Goal: Information Seeking & Learning: Learn about a topic

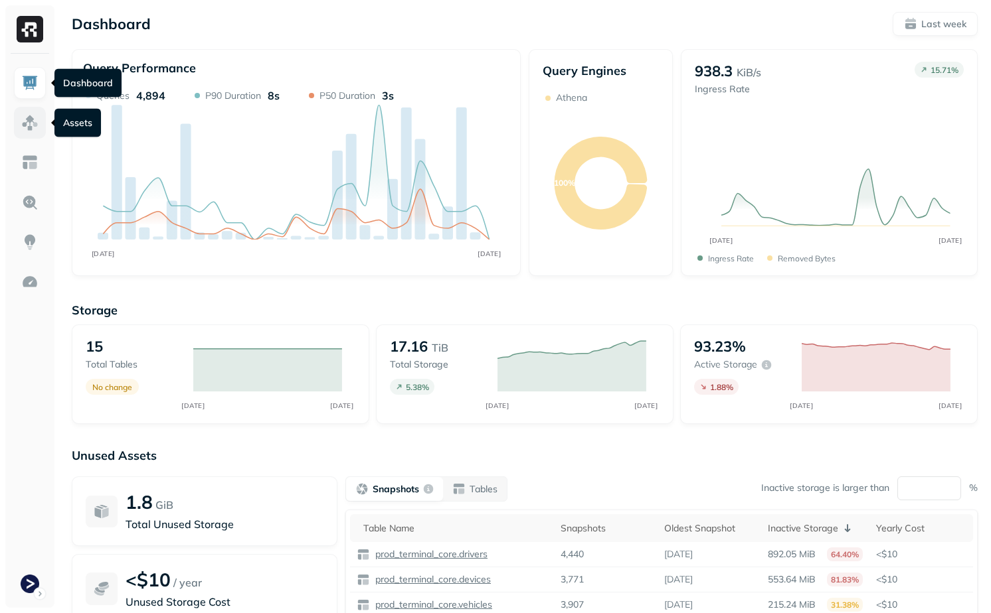
click at [32, 108] on link at bounding box center [30, 123] width 32 height 32
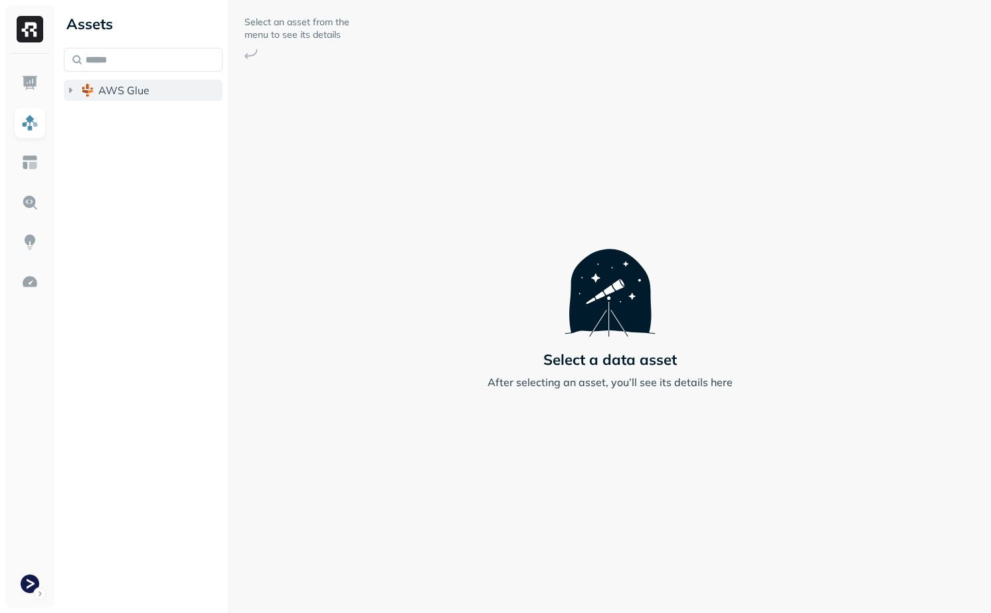
click at [113, 90] on span "AWS Glue" at bounding box center [123, 90] width 51 height 13
click at [113, 123] on button "prod_terminal_core" at bounding box center [150, 115] width 146 height 21
click at [121, 142] on span "Tables" at bounding box center [124, 140] width 33 height 13
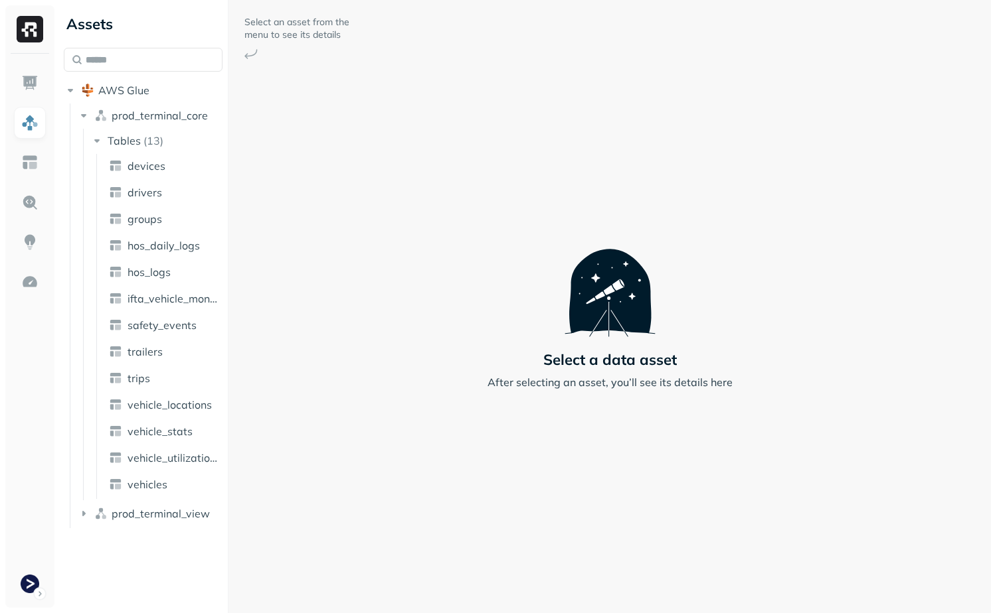
click at [272, 451] on div "Assets AWS Glue prod_terminal_core Tables ( 13 ) devices drivers groups hos_dai…" at bounding box center [524, 306] width 932 height 613
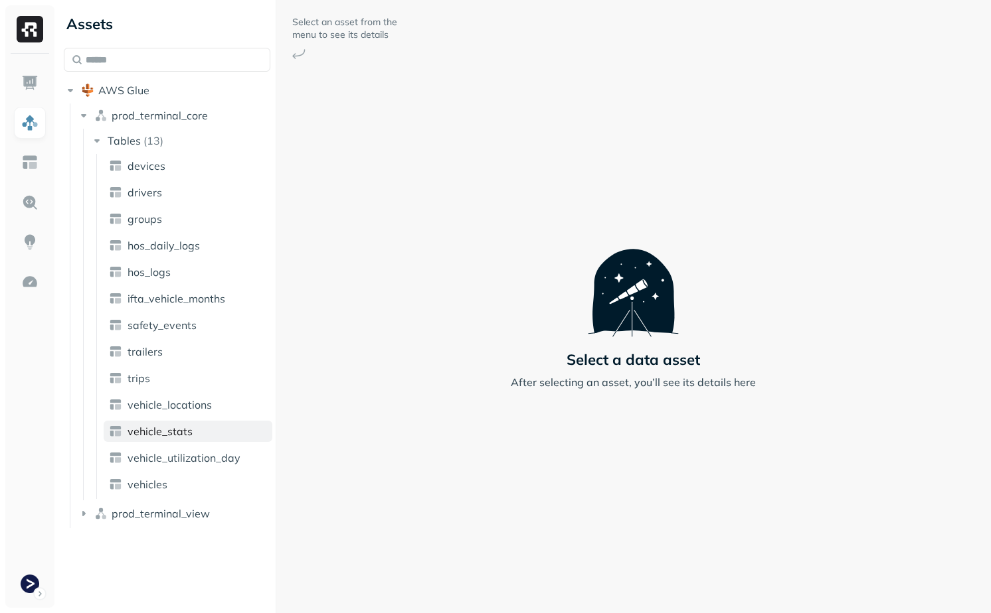
click at [210, 423] on link "vehicle_stats" at bounding box center [188, 431] width 169 height 21
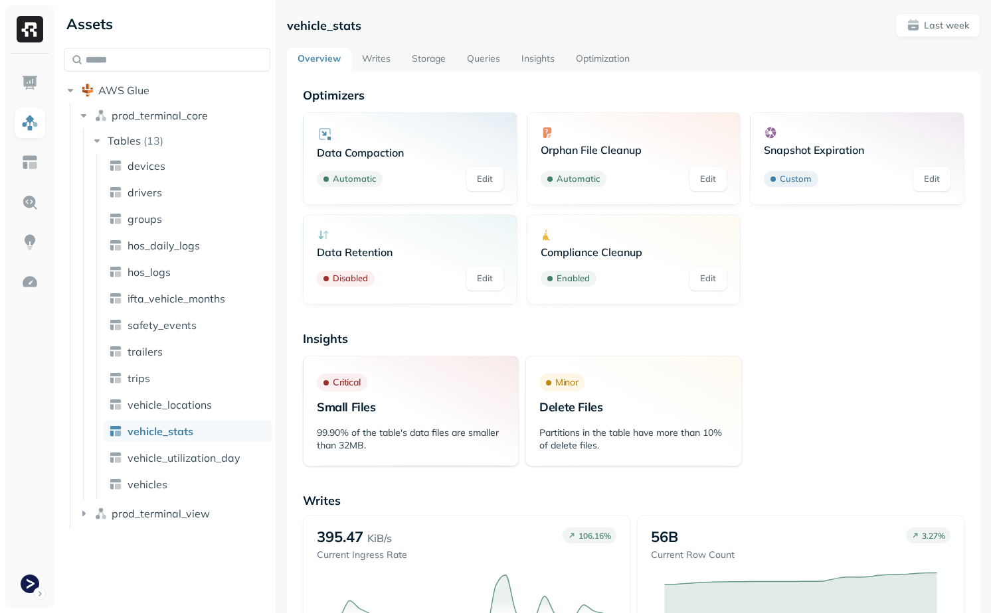
click at [603, 69] on link "Optimization" at bounding box center [602, 60] width 75 height 24
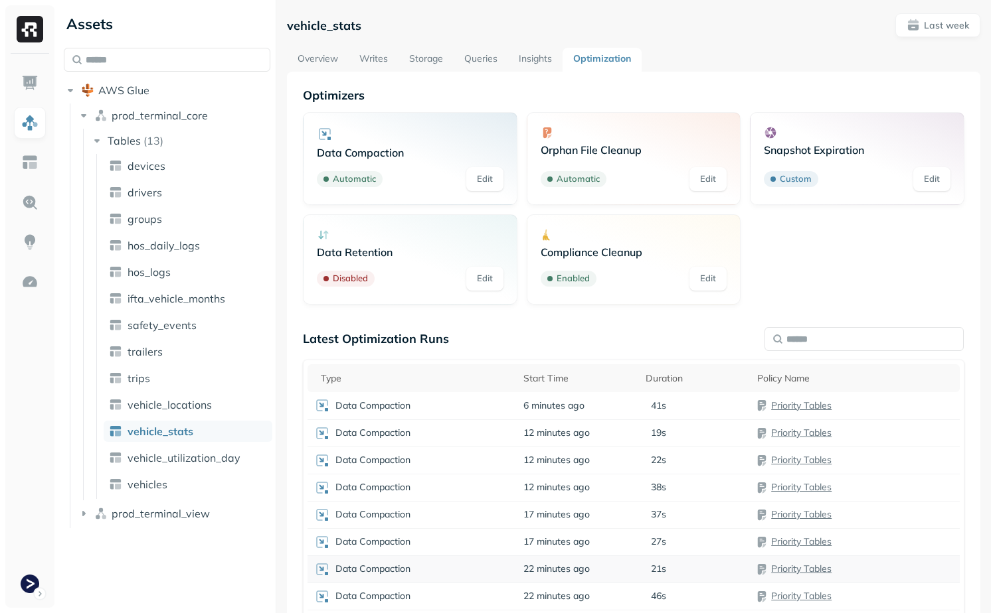
scroll to position [104, 0]
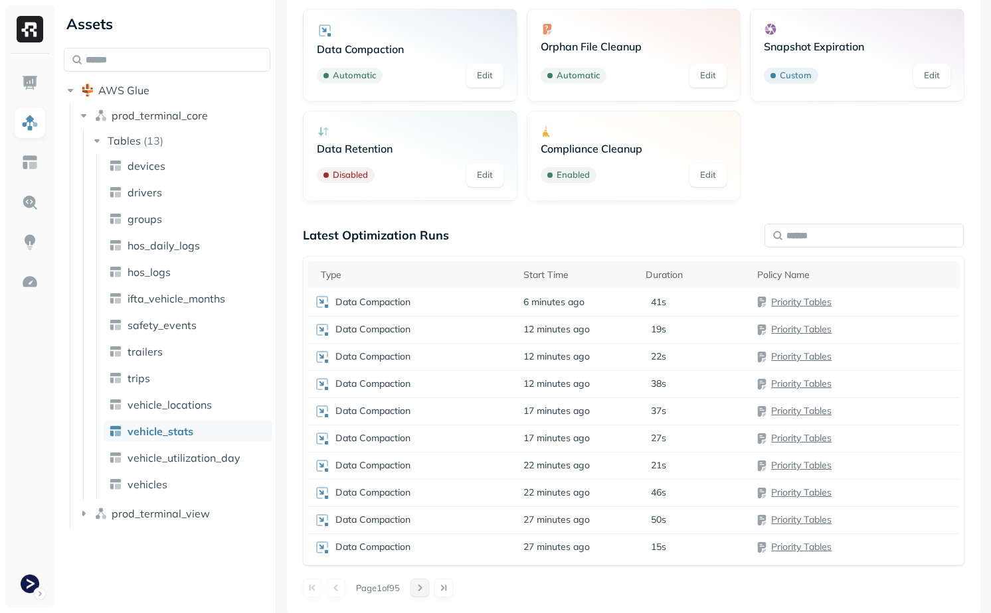
click at [429, 591] on button at bounding box center [419, 588] width 19 height 19
click at [470, 487] on div "Data Compaction" at bounding box center [412, 493] width 196 height 16
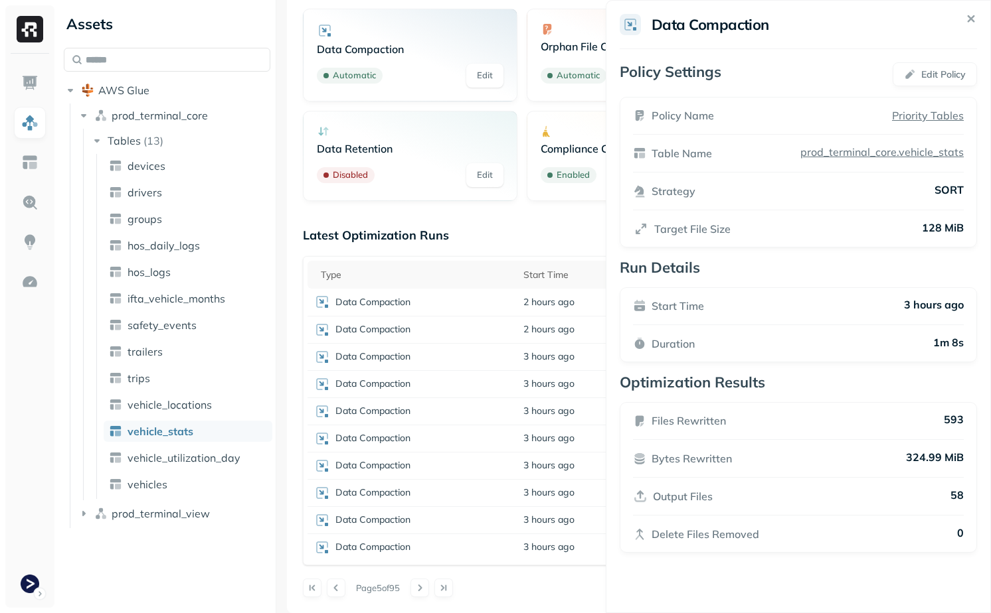
click at [554, 566] on html "Assets AWS Glue prod_terminal_core Tables ( 13 ) devices drivers groups hos_dai…" at bounding box center [495, 306] width 991 height 613
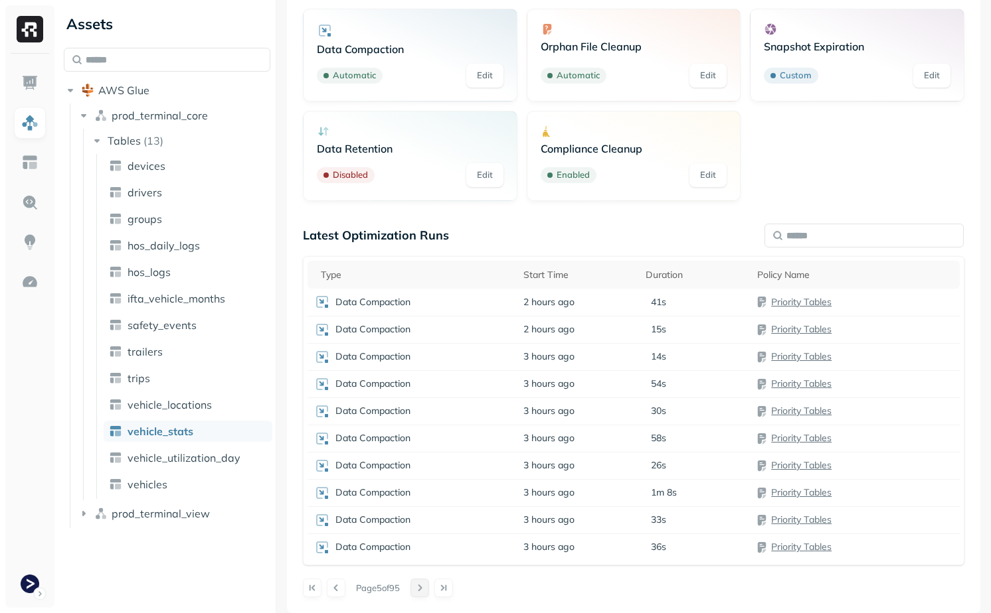
click at [427, 590] on button at bounding box center [419, 588] width 19 height 19
click at [341, 588] on button at bounding box center [336, 588] width 19 height 19
click at [663, 302] on p "1m 9s" at bounding box center [664, 302] width 26 height 13
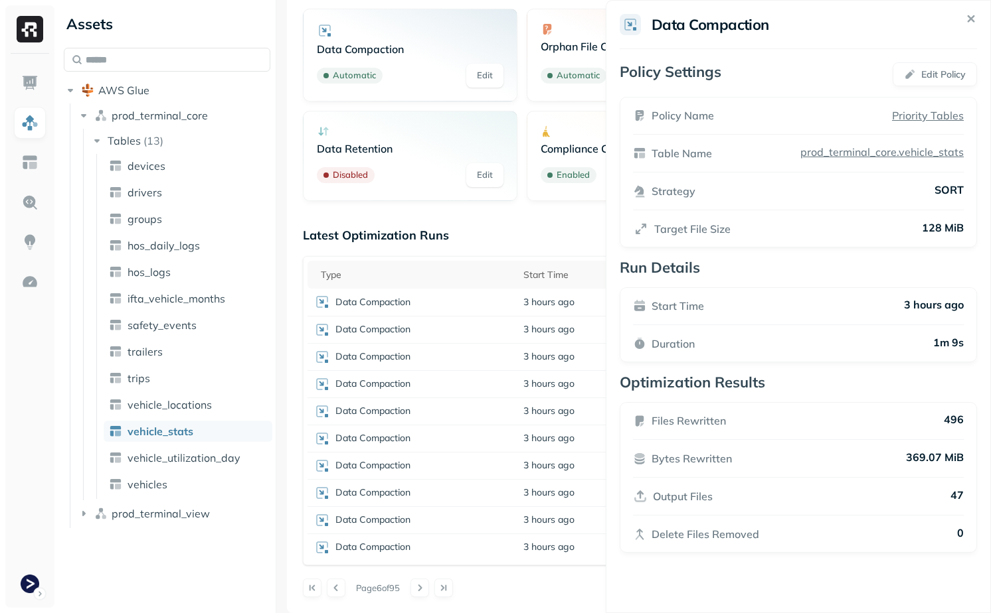
click at [582, 249] on html "Assets AWS Glue prod_terminal_core Tables ( 13 ) devices drivers groups hos_dai…" at bounding box center [495, 306] width 991 height 613
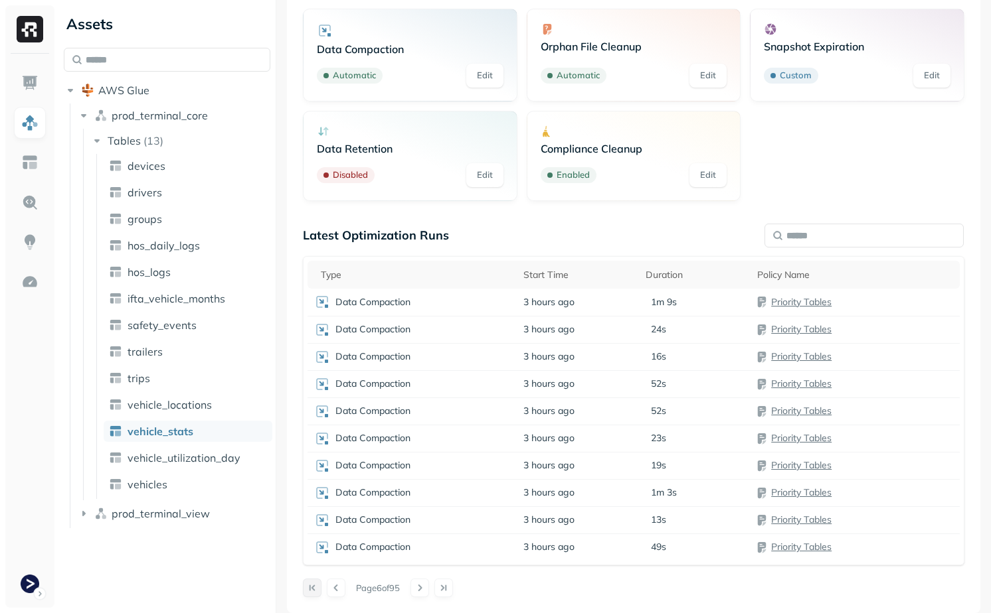
click at [315, 584] on button at bounding box center [312, 588] width 19 height 19
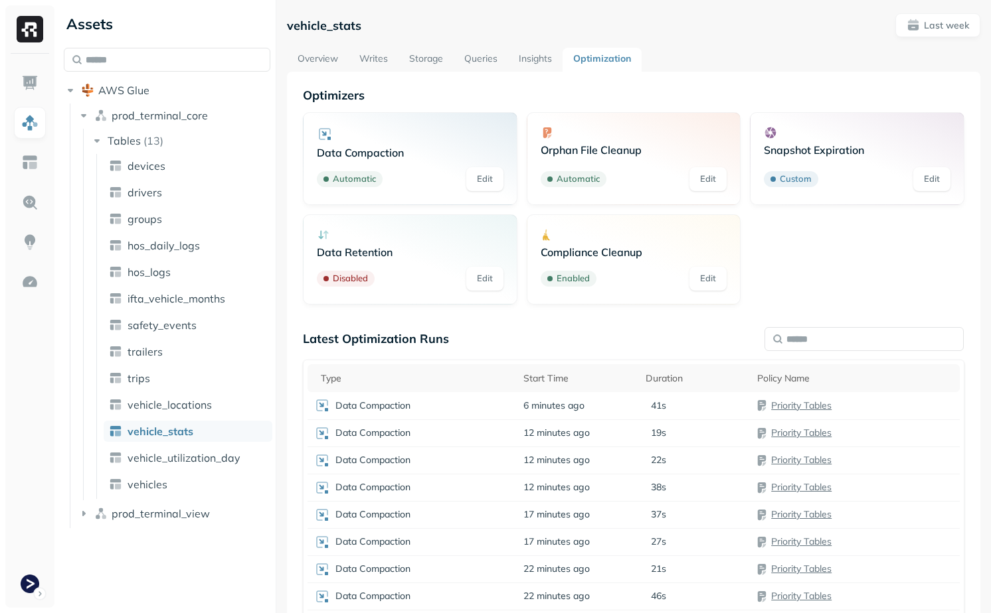
click at [327, 58] on link "Overview" at bounding box center [318, 60] width 62 height 24
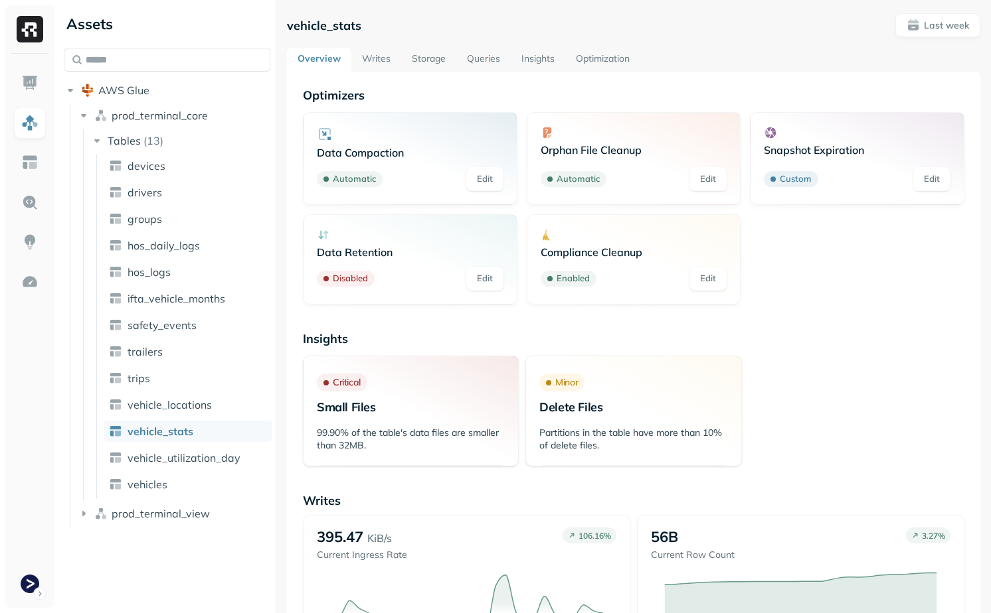
click at [376, 56] on link "Writes" at bounding box center [376, 60] width 50 height 24
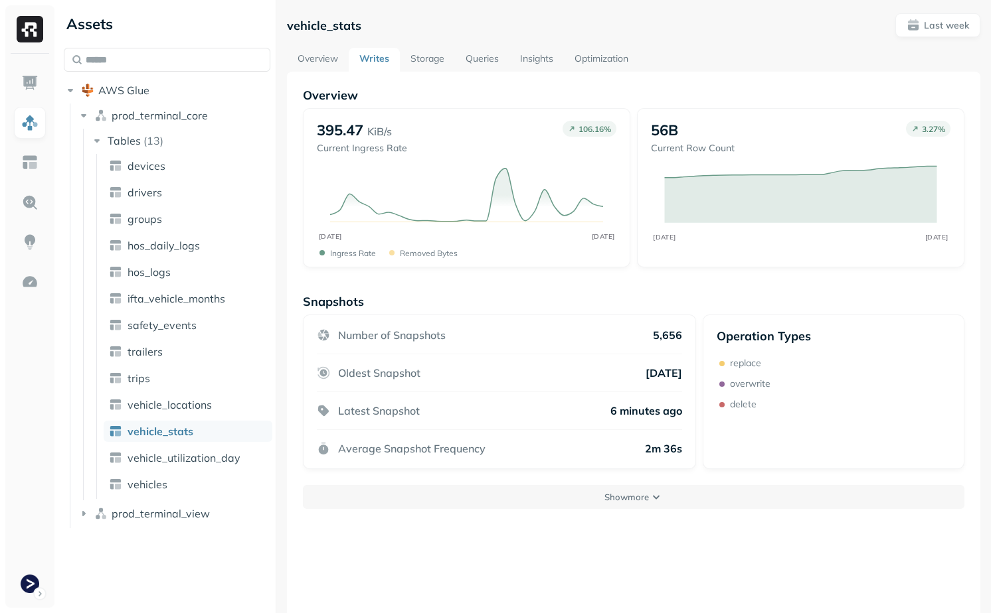
scroll to position [72, 0]
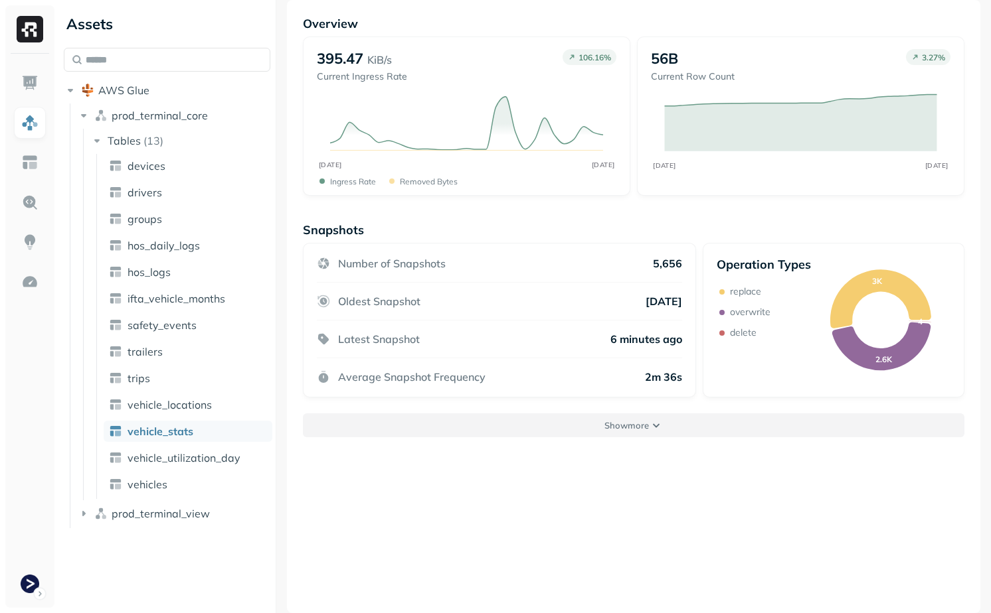
click at [510, 417] on button "Show more" at bounding box center [633, 426] width 661 height 24
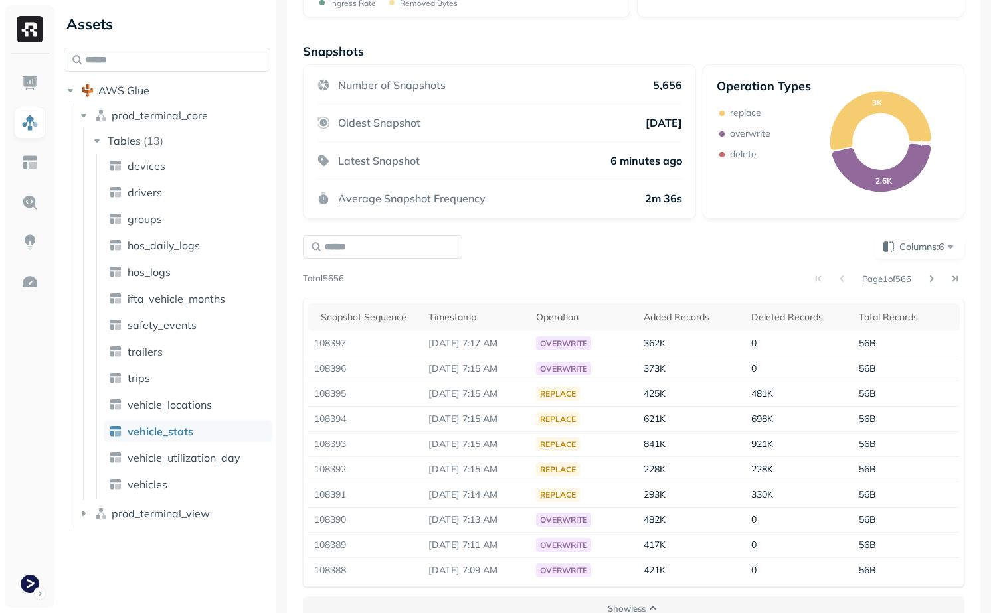
scroll to position [274, 0]
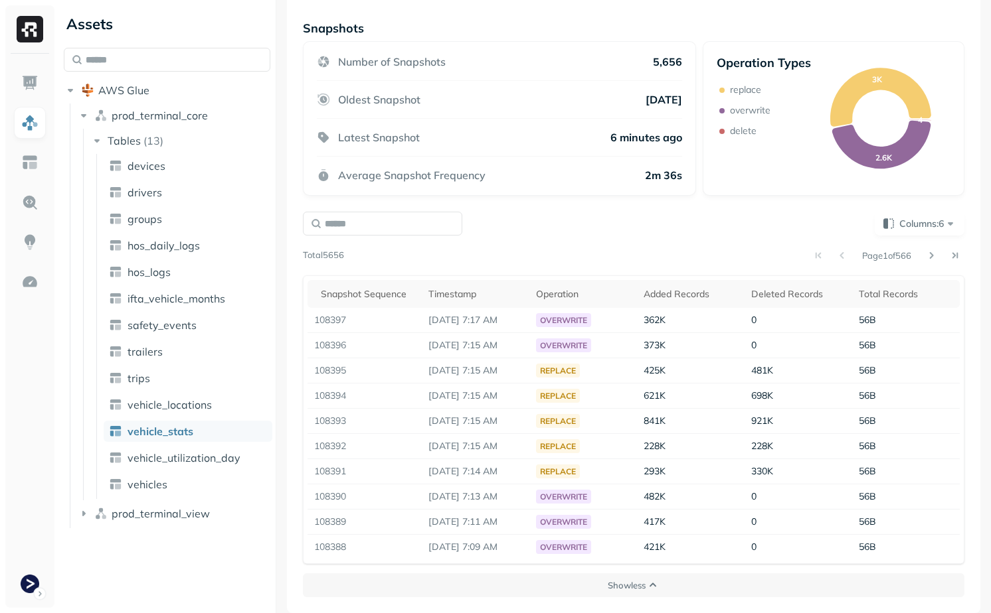
click at [928, 236] on div "Columns: 6 Page 1 of 566 Total 5656 Snapshot Sequence Timestamp Operation Added…" at bounding box center [633, 388] width 661 height 353
click at [925, 232] on button "Columns: 6" at bounding box center [919, 224] width 90 height 24
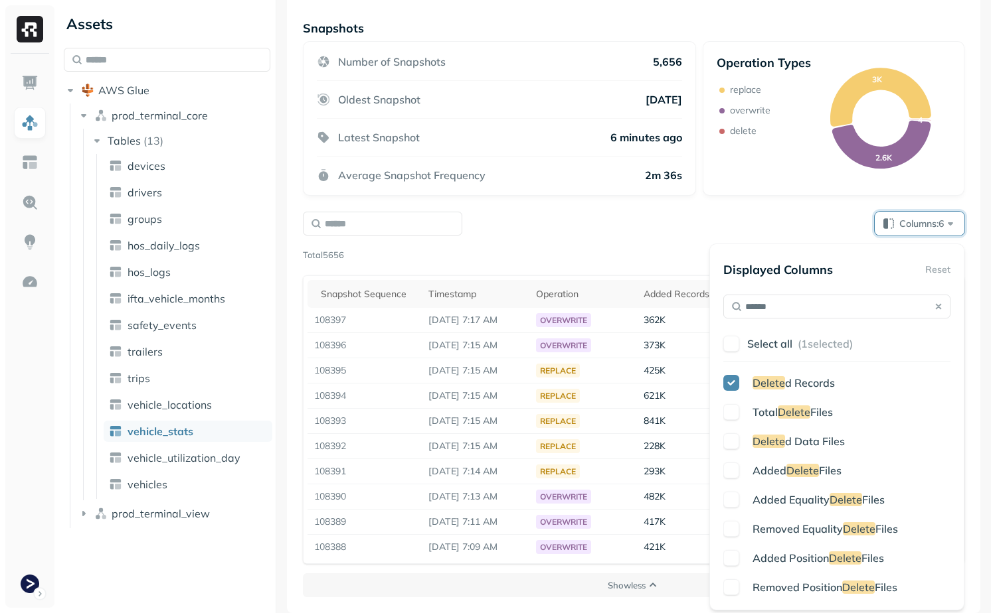
type input "******"
click at [731, 436] on button "button" at bounding box center [731, 442] width 16 height 16
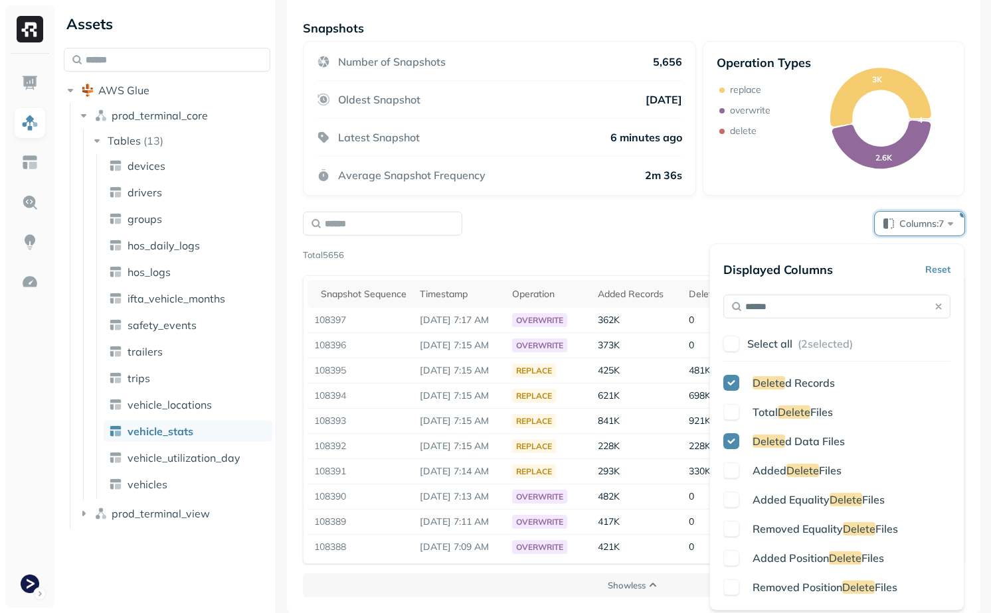
click at [732, 474] on button "button" at bounding box center [731, 471] width 16 height 16
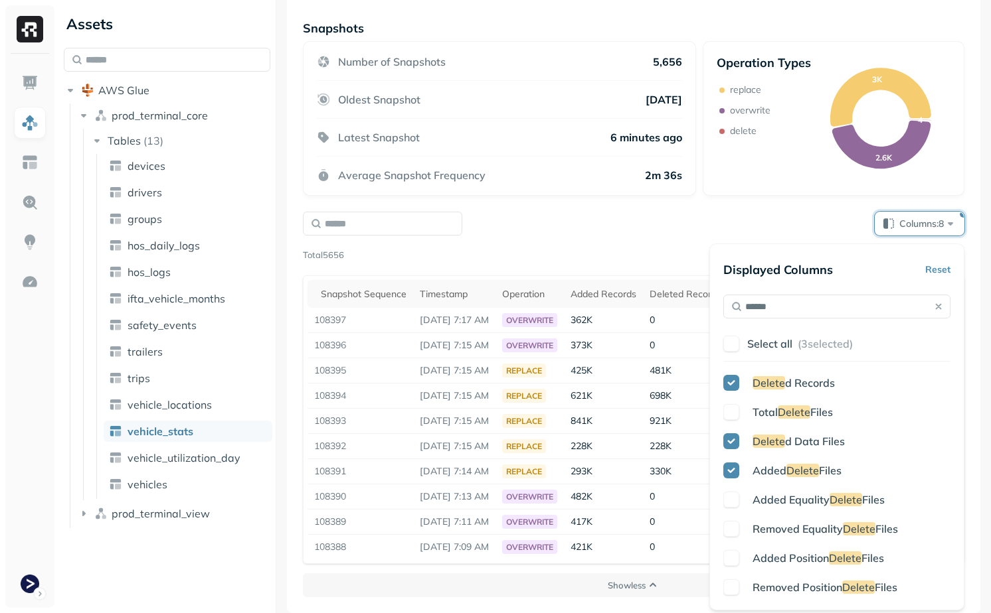
click at [729, 522] on button "button" at bounding box center [731, 529] width 16 height 16
click at [634, 260] on div "Page 1 of 566" at bounding box center [654, 255] width 620 height 19
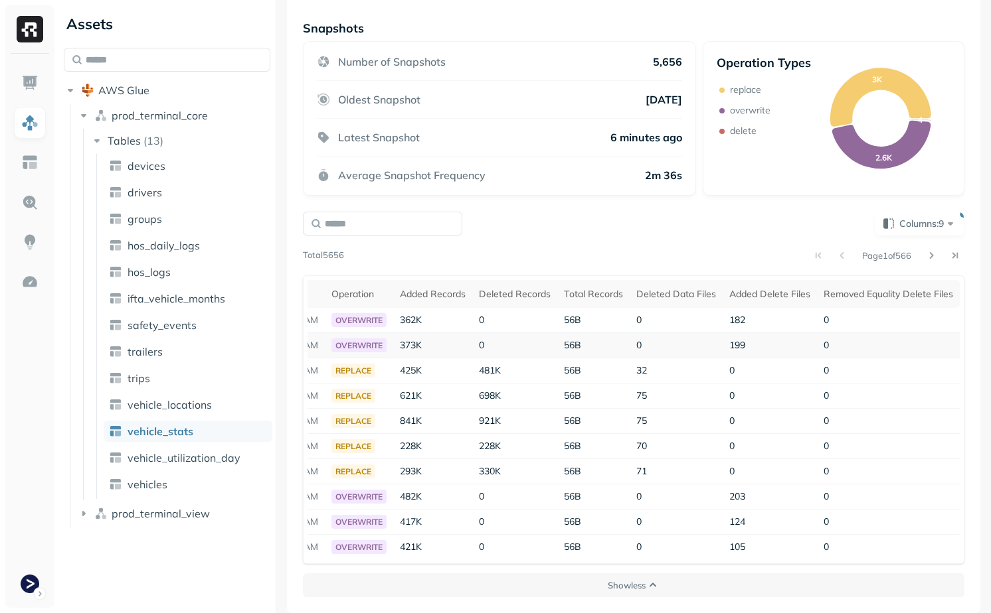
scroll to position [0, 197]
click at [903, 222] on span "Columns: 9" at bounding box center [928, 223] width 58 height 13
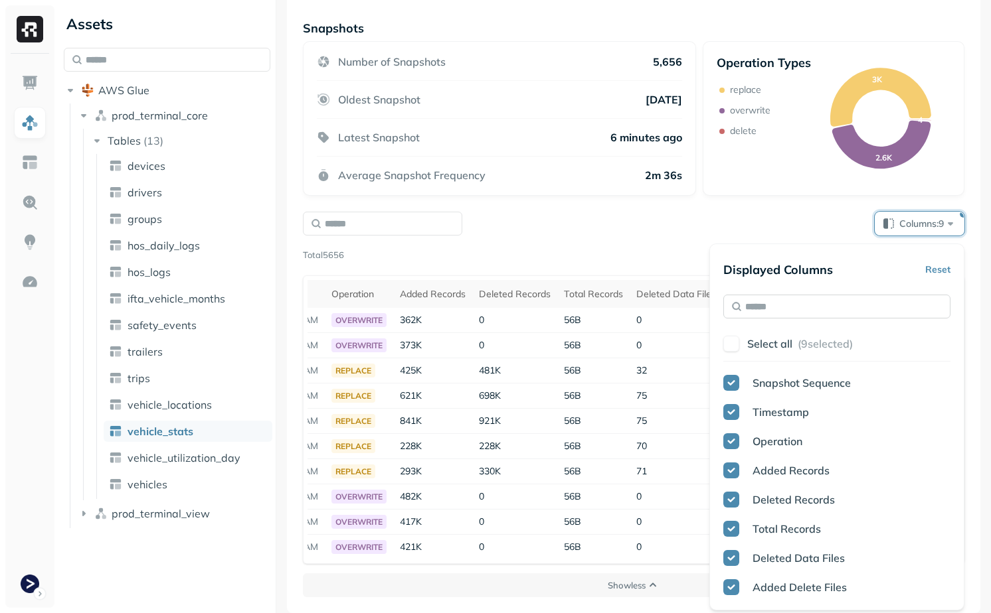
click at [828, 305] on input "text" at bounding box center [836, 307] width 227 height 24
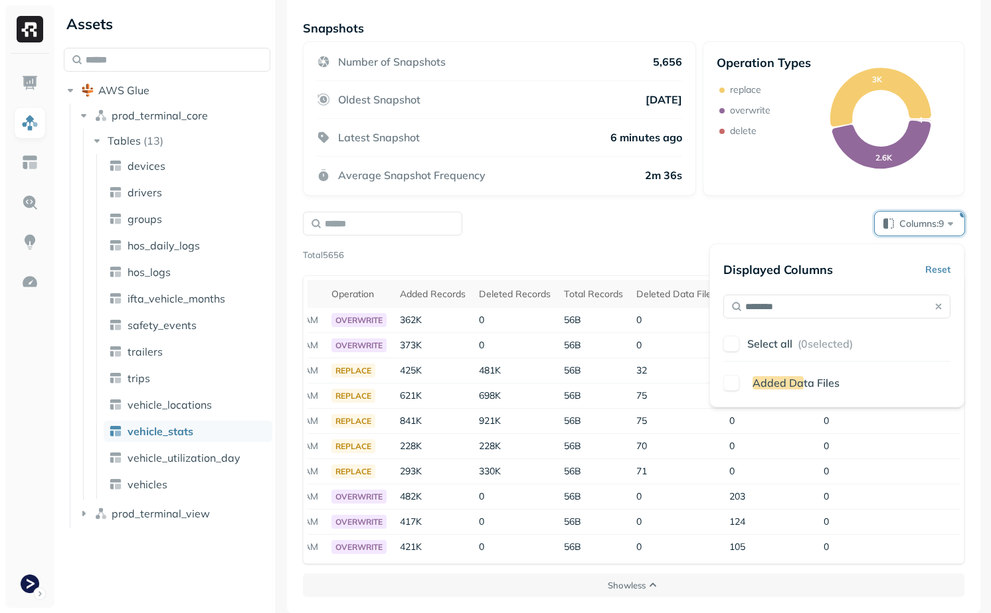
type input "********"
click at [773, 383] on span "Added Da" at bounding box center [777, 382] width 51 height 13
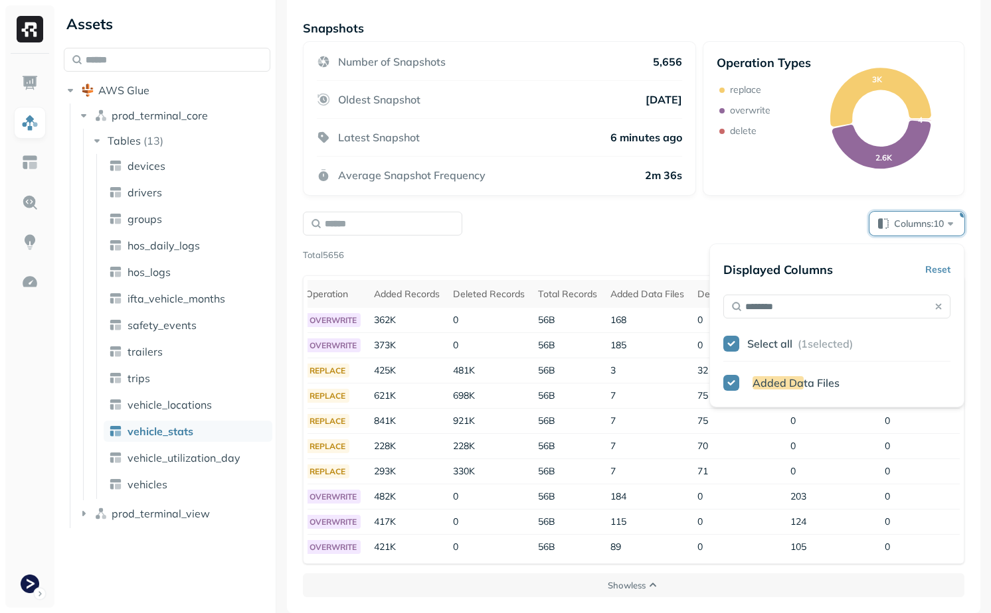
click at [659, 242] on div "Columns: 10 Page 1 of 566 Total 5656 Snapshot Sequence Timestamp Operation Adde…" at bounding box center [633, 388] width 661 height 353
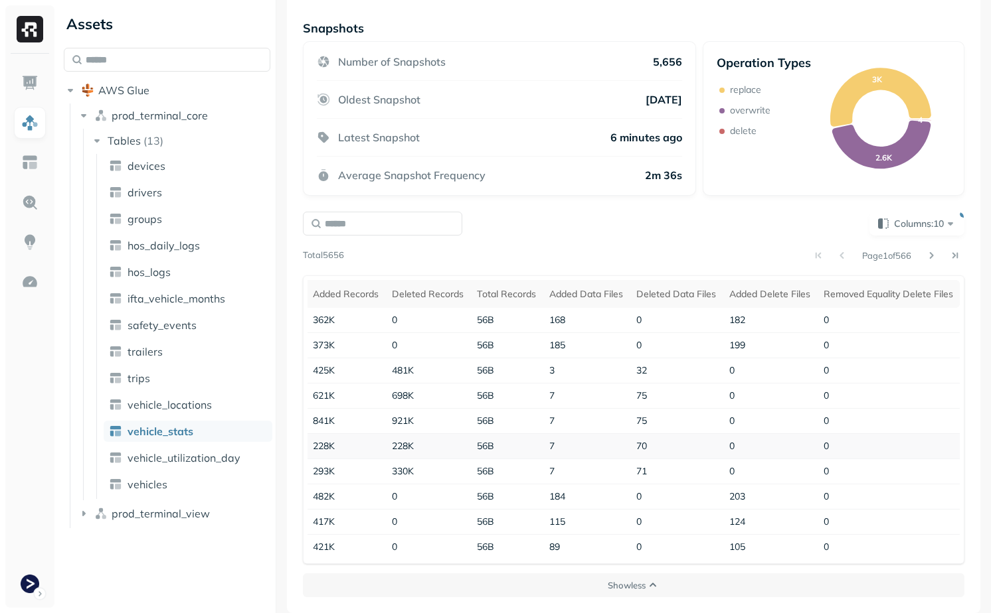
scroll to position [0, 0]
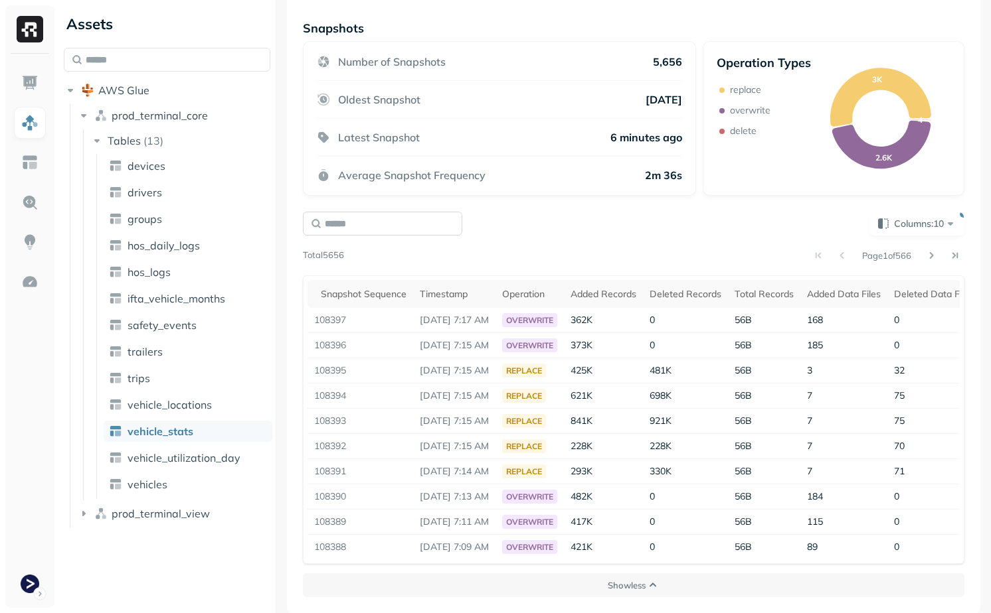
click at [383, 216] on input "text" at bounding box center [382, 224] width 159 height 24
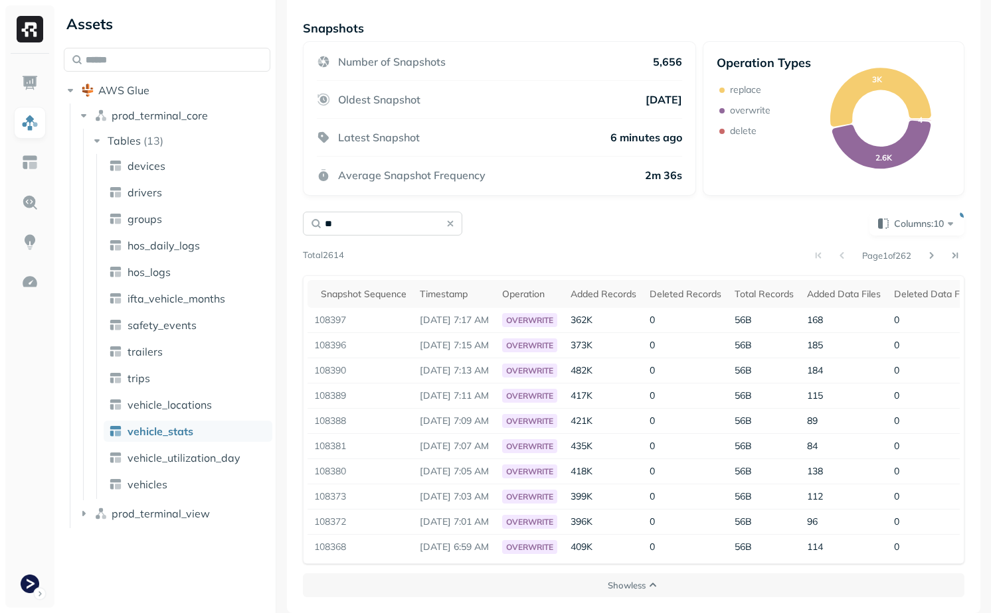
type input "*"
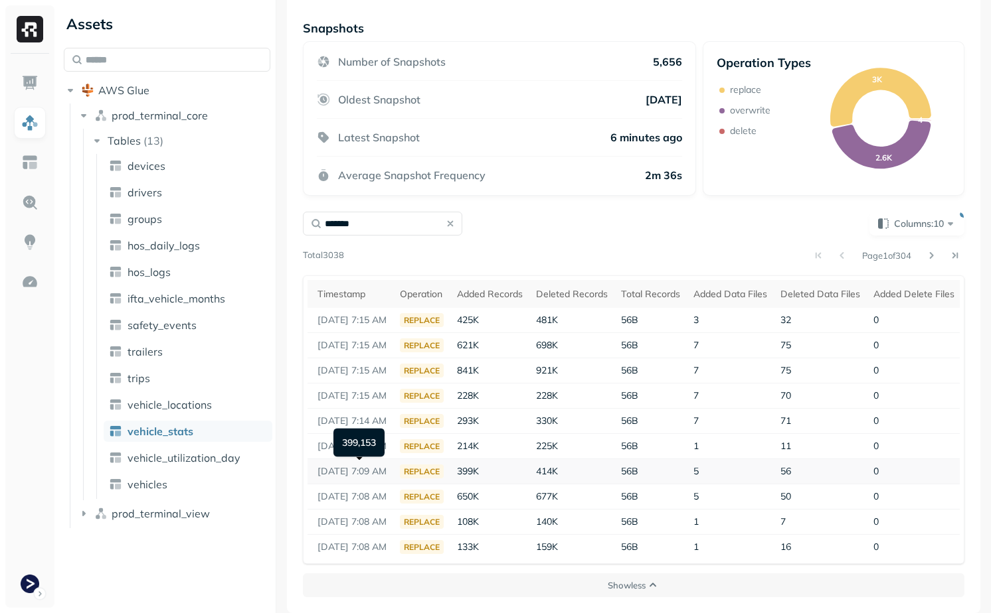
scroll to position [0, 273]
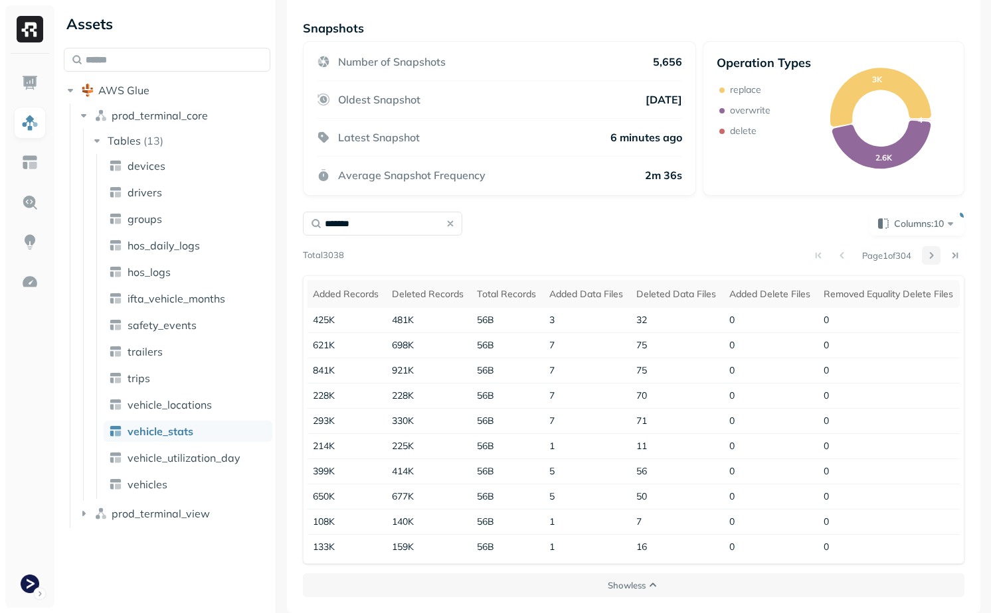
type input "*******"
click at [923, 256] on button at bounding box center [930, 255] width 19 height 19
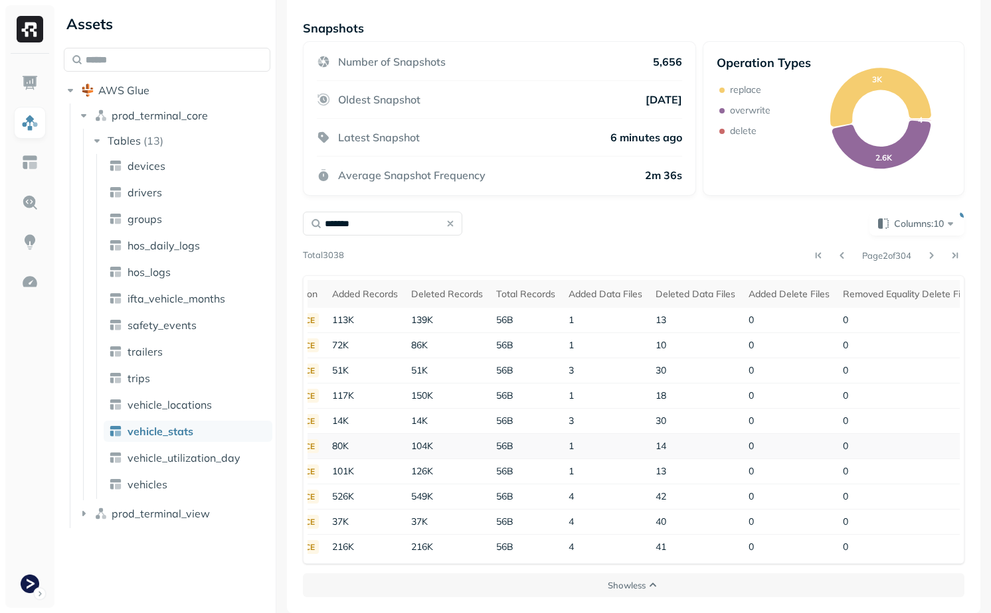
scroll to position [0, 222]
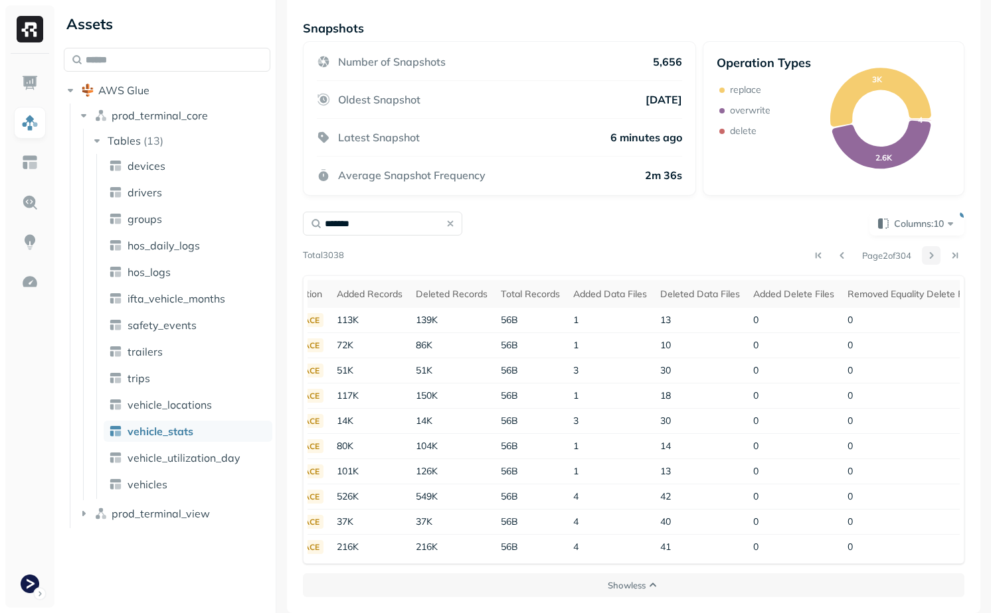
click at [931, 254] on button at bounding box center [930, 255] width 19 height 19
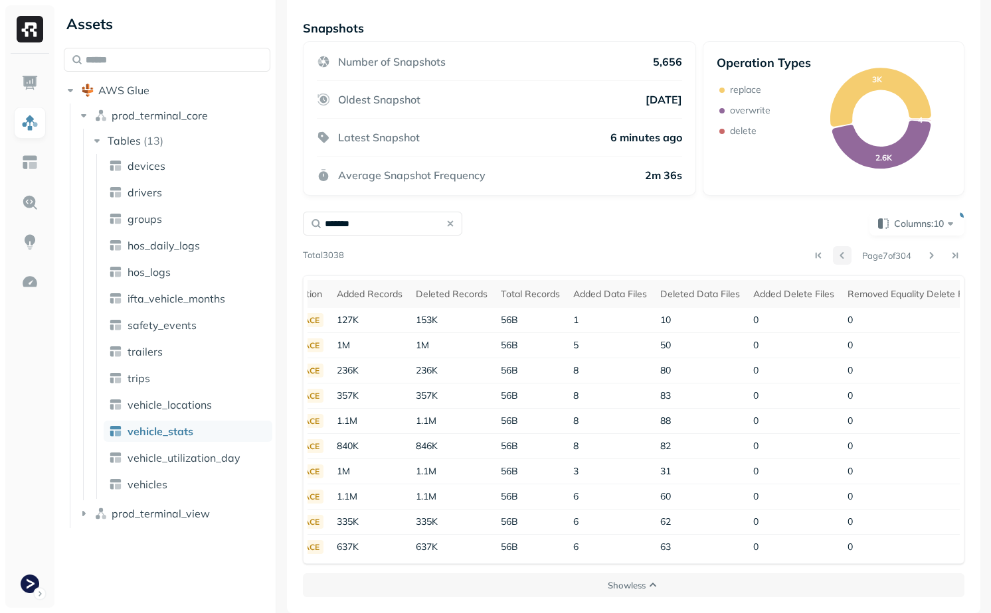
click at [833, 262] on button at bounding box center [842, 255] width 19 height 19
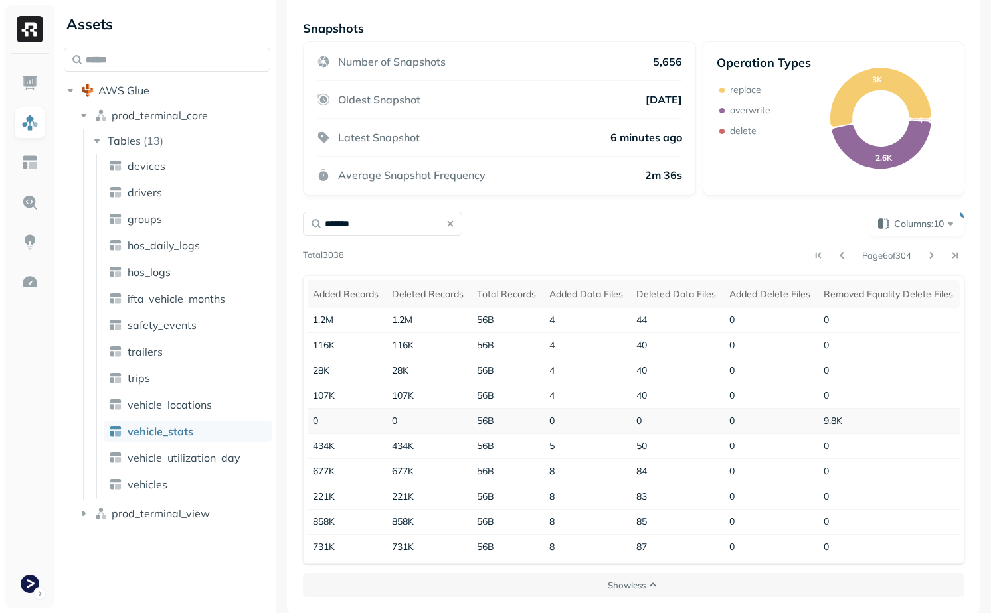
scroll to position [0, 273]
drag, startPoint x: 813, startPoint y: 423, endPoint x: 867, endPoint y: 423, distance: 54.4
click at [866, 423] on tr "108315 [DATE] 6:22 AM replace 0 0 56B 0 0 0 9.8K" at bounding box center [510, 421] width 898 height 25
click at [867, 423] on td "9.8K" at bounding box center [888, 421] width 143 height 25
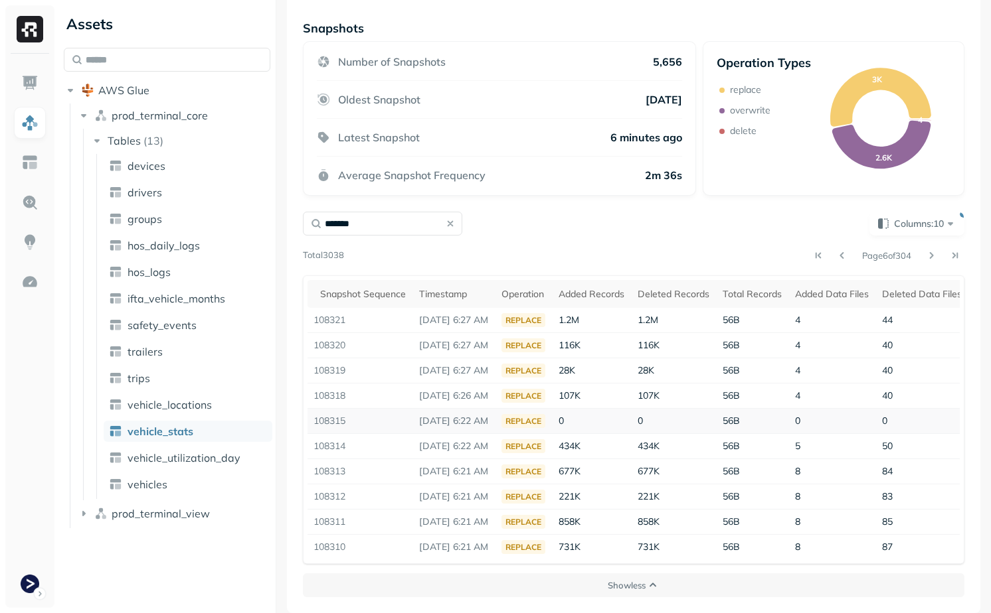
scroll to position [0, 0]
